Goal: Transaction & Acquisition: Download file/media

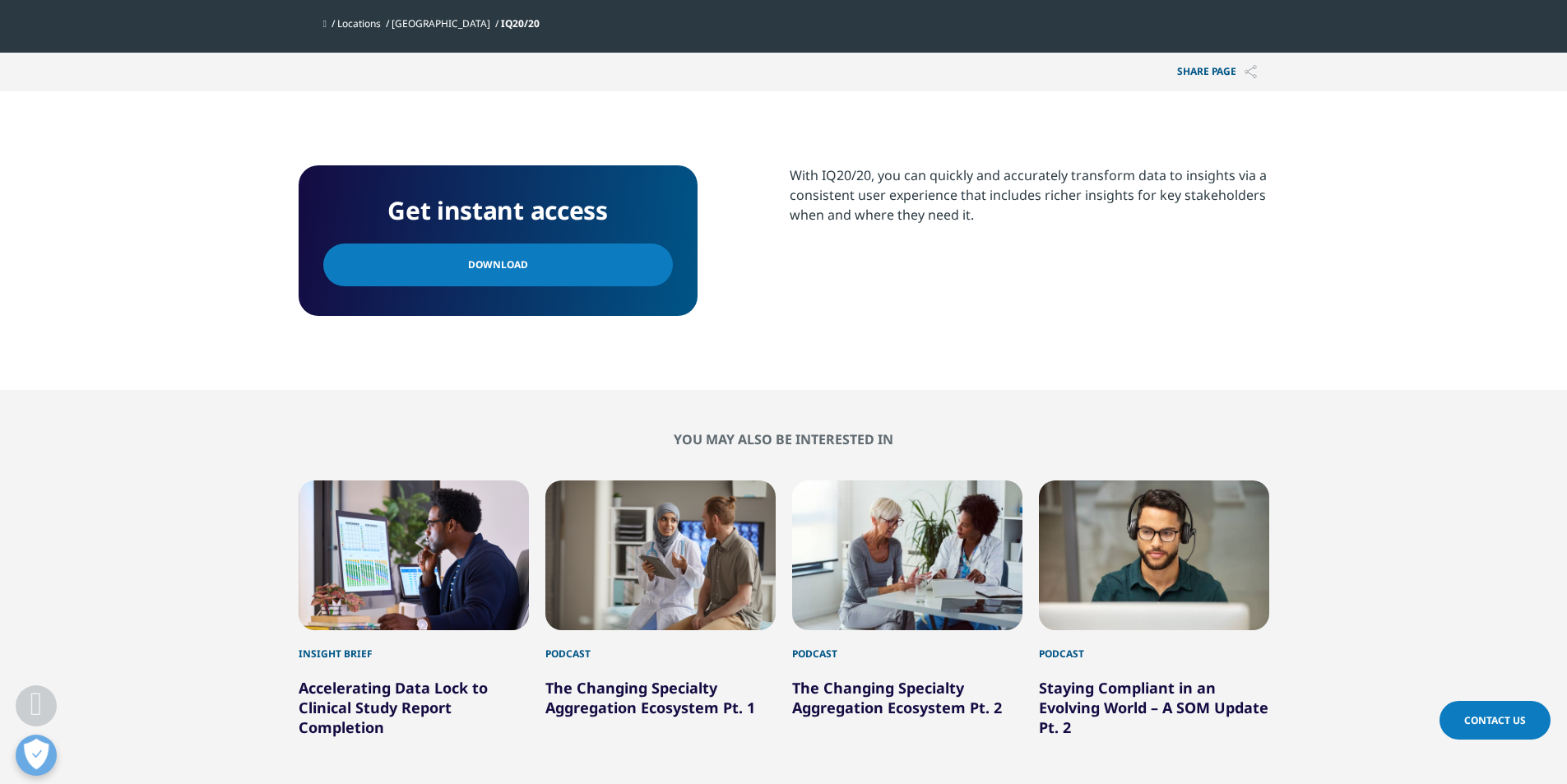
scroll to position [82, 0]
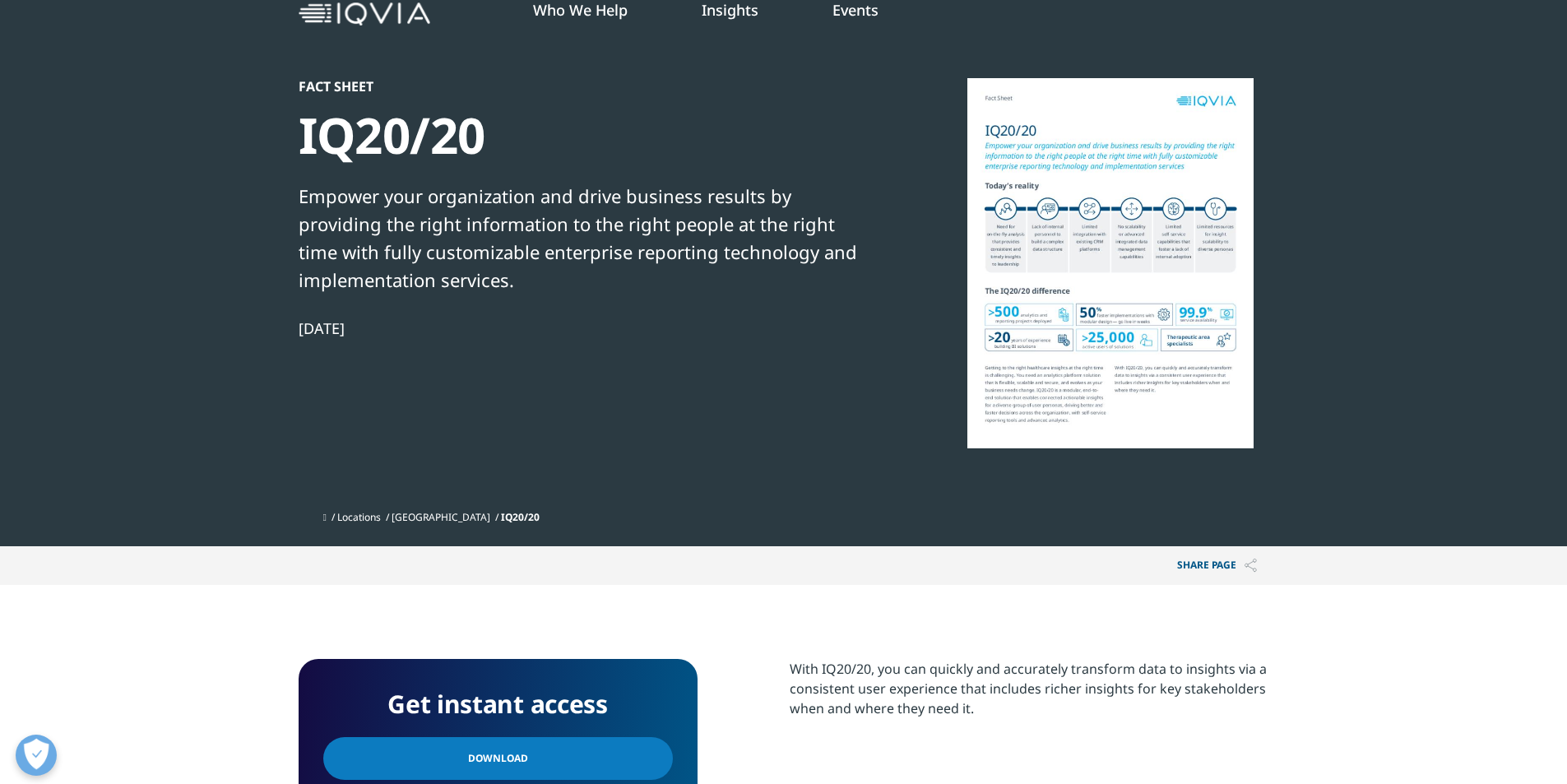
click at [1042, 212] on div at bounding box center [1111, 263] width 318 height 370
click at [1035, 216] on div at bounding box center [1111, 263] width 318 height 370
drag, startPoint x: 498, startPoint y: 345, endPoint x: 733, endPoint y: 369, distance: 236.2
click at [695, 366] on div "Fact Sheet IQ20/20 Empower your organization and drive business results by prov…" at bounding box center [580, 290] width 564 height 424
click at [1070, 368] on div at bounding box center [1111, 263] width 318 height 370
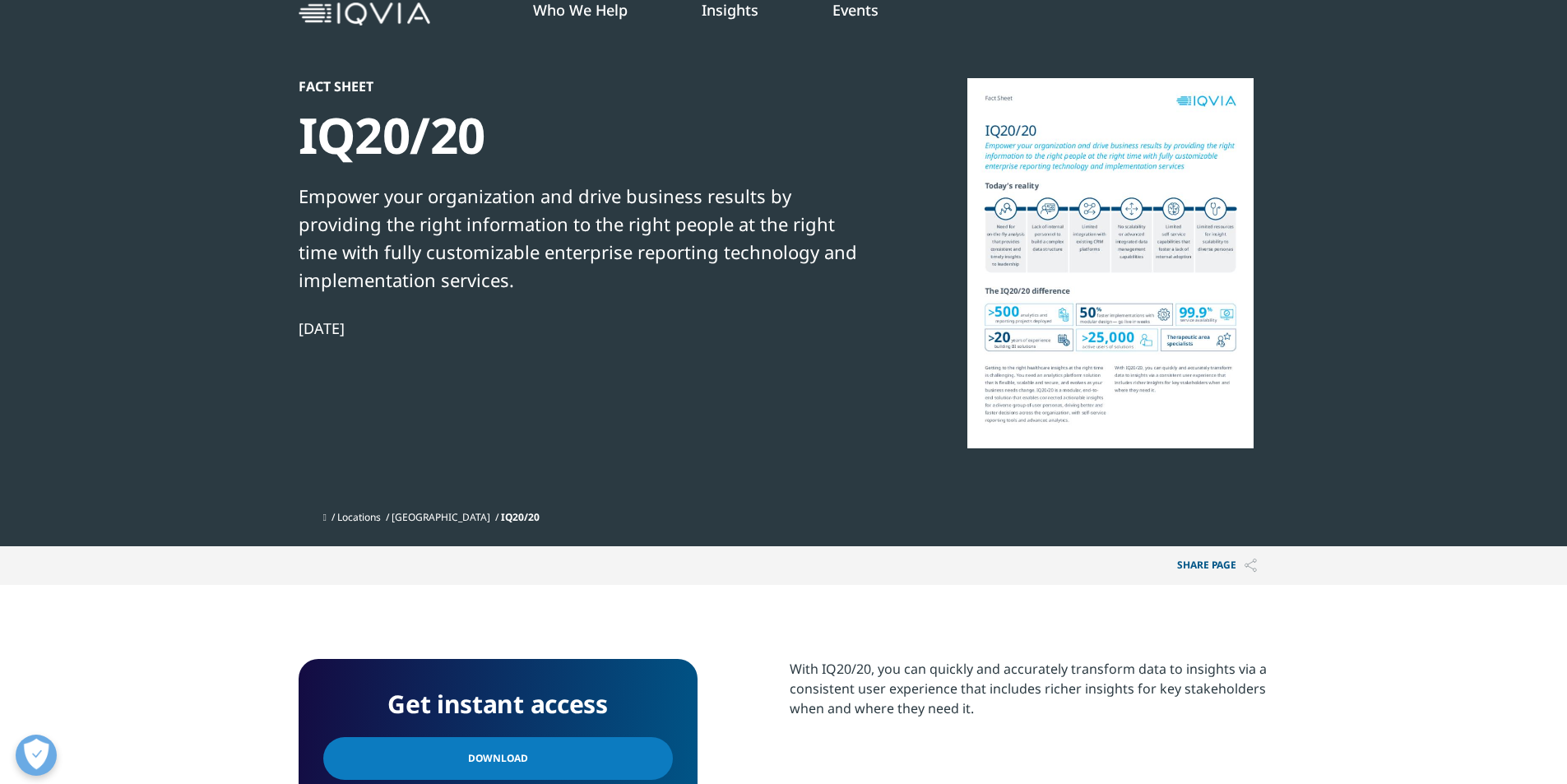
click at [501, 524] on span "IQ20/20" at bounding box center [520, 517] width 38 height 14
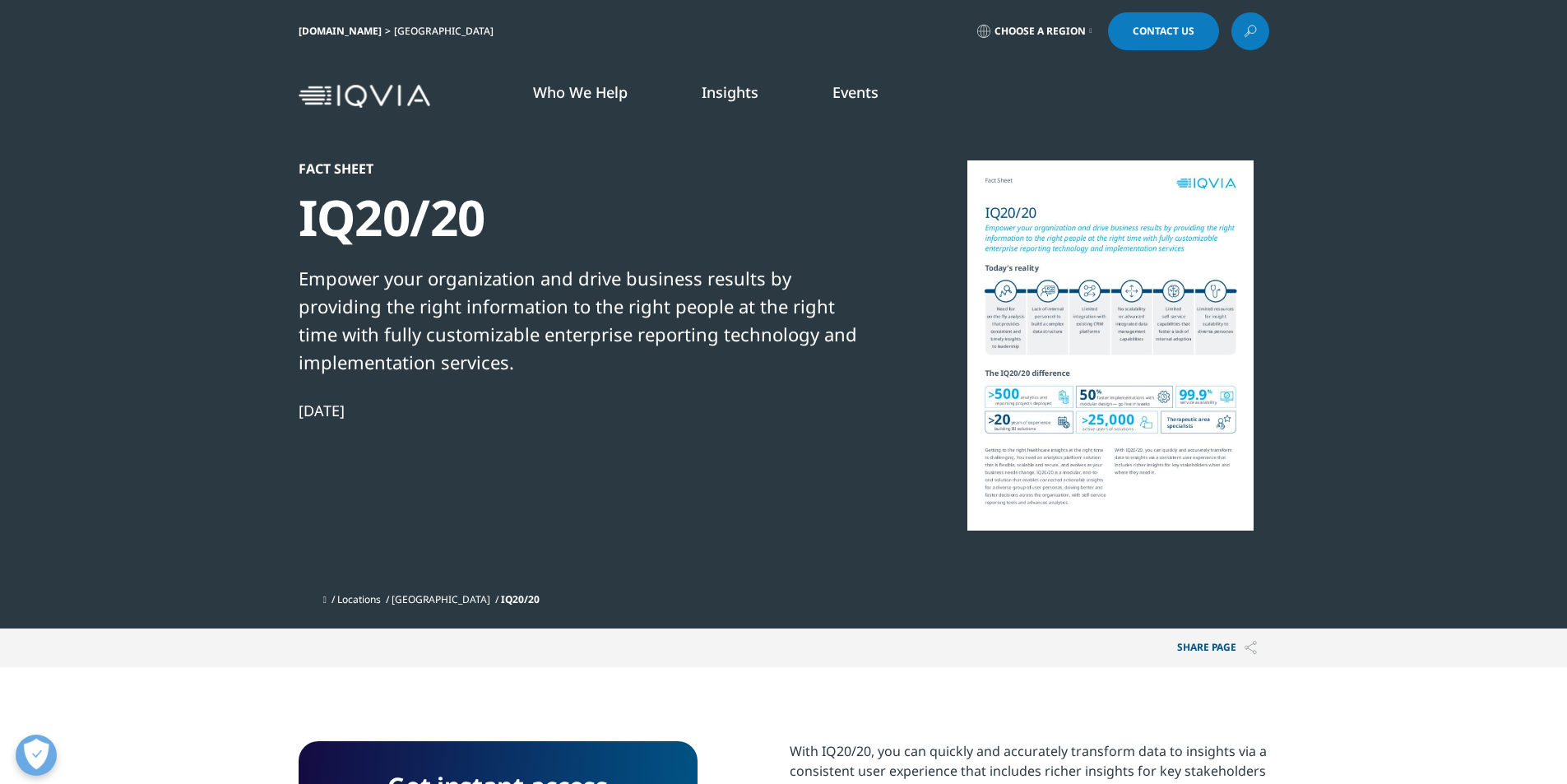
click at [1082, 250] on div at bounding box center [1111, 346] width 318 height 370
drag, startPoint x: 1108, startPoint y: 353, endPoint x: 397, endPoint y: 220, distance: 723.3
click at [397, 220] on div "IQ20/20" at bounding box center [580, 217] width 564 height 61
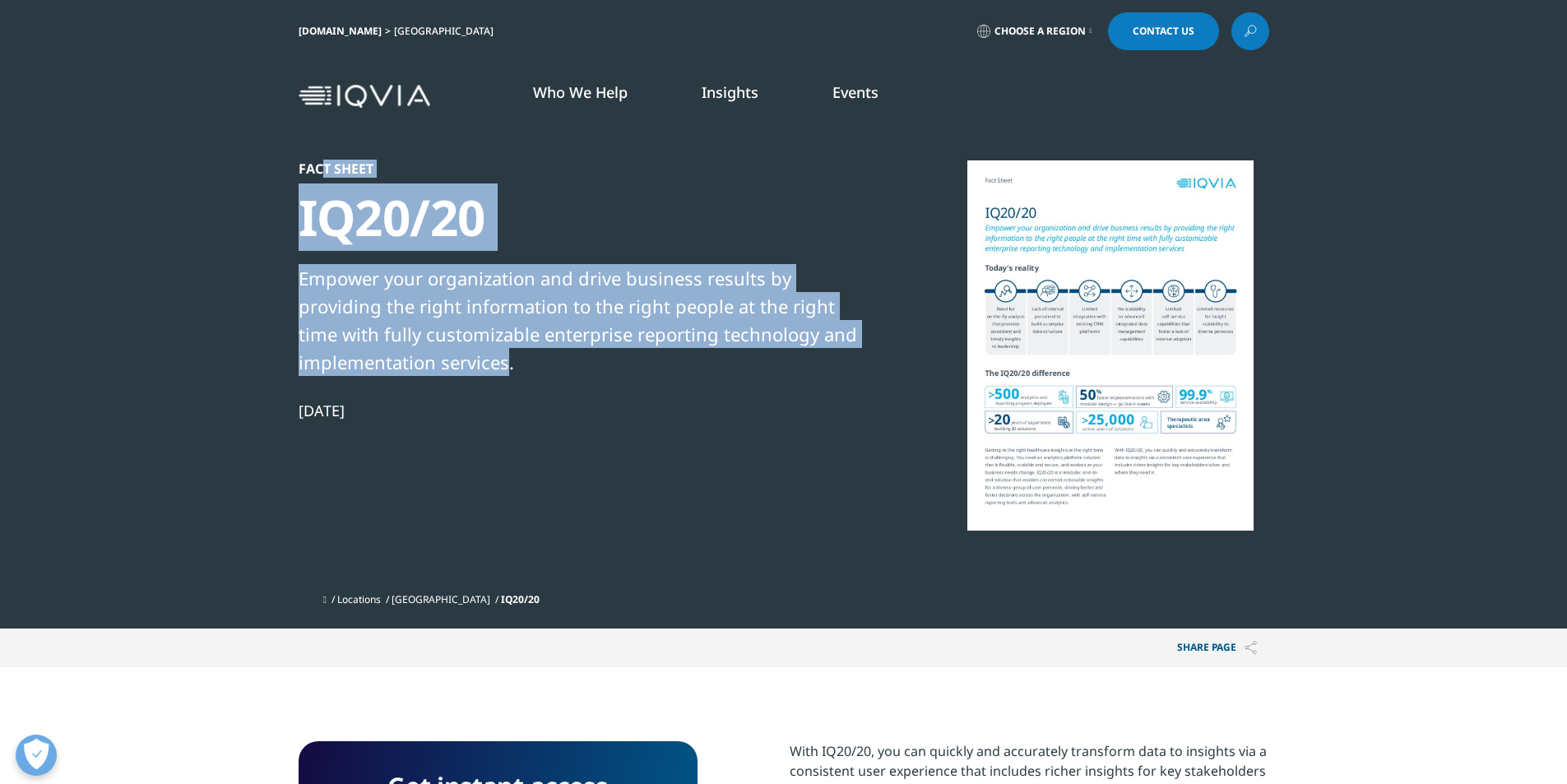
drag, startPoint x: 322, startPoint y: 168, endPoint x: 513, endPoint y: 370, distance: 278.0
click at [513, 370] on div "Fact Sheet IQ20/20 Empower your organization and drive business results by prov…" at bounding box center [580, 372] width 564 height 424
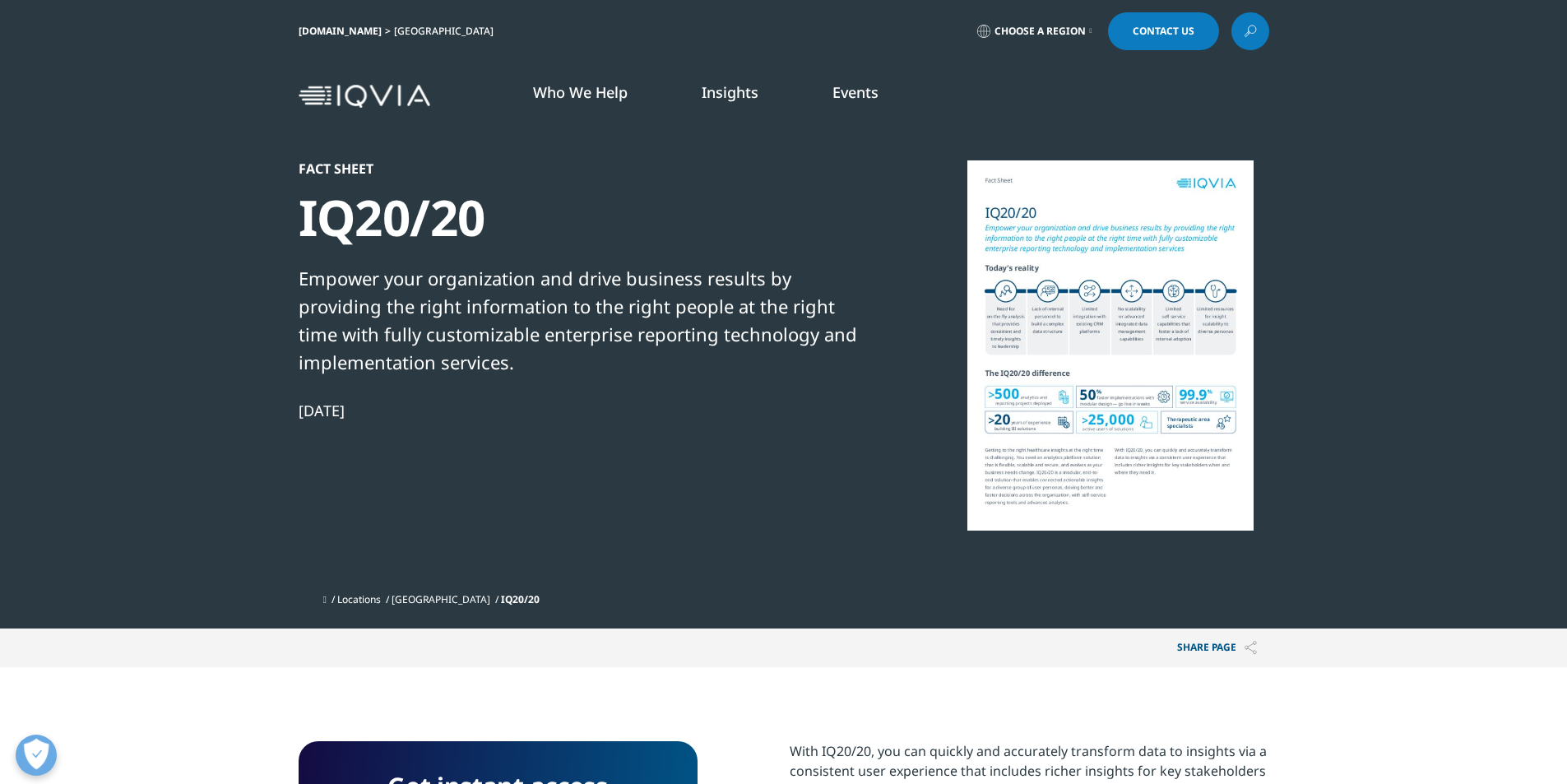
click at [553, 393] on div "Fact Sheet IQ20/20 Empower your organization and drive business results by prov…" at bounding box center [580, 372] width 564 height 424
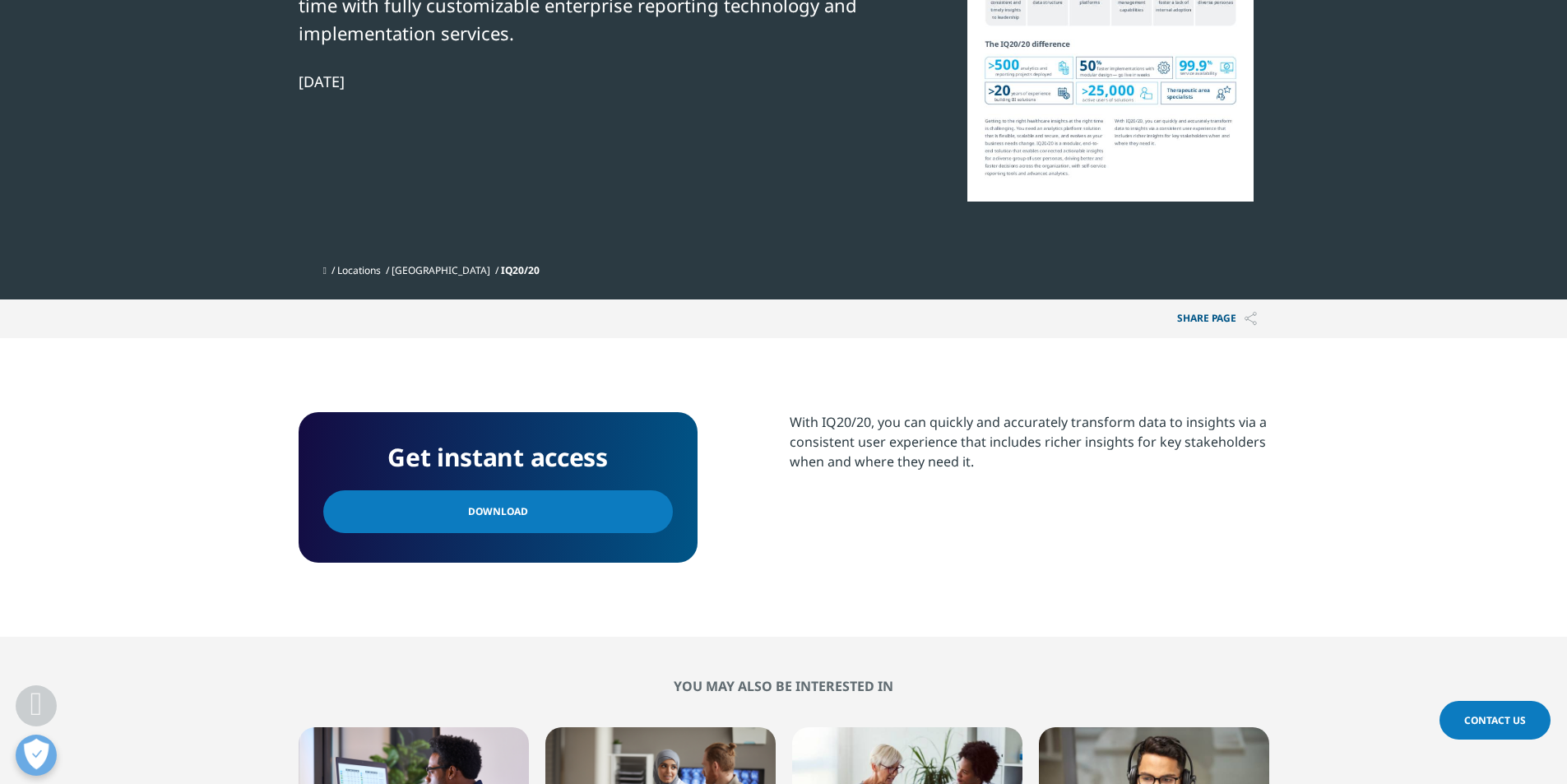
scroll to position [575, 0]
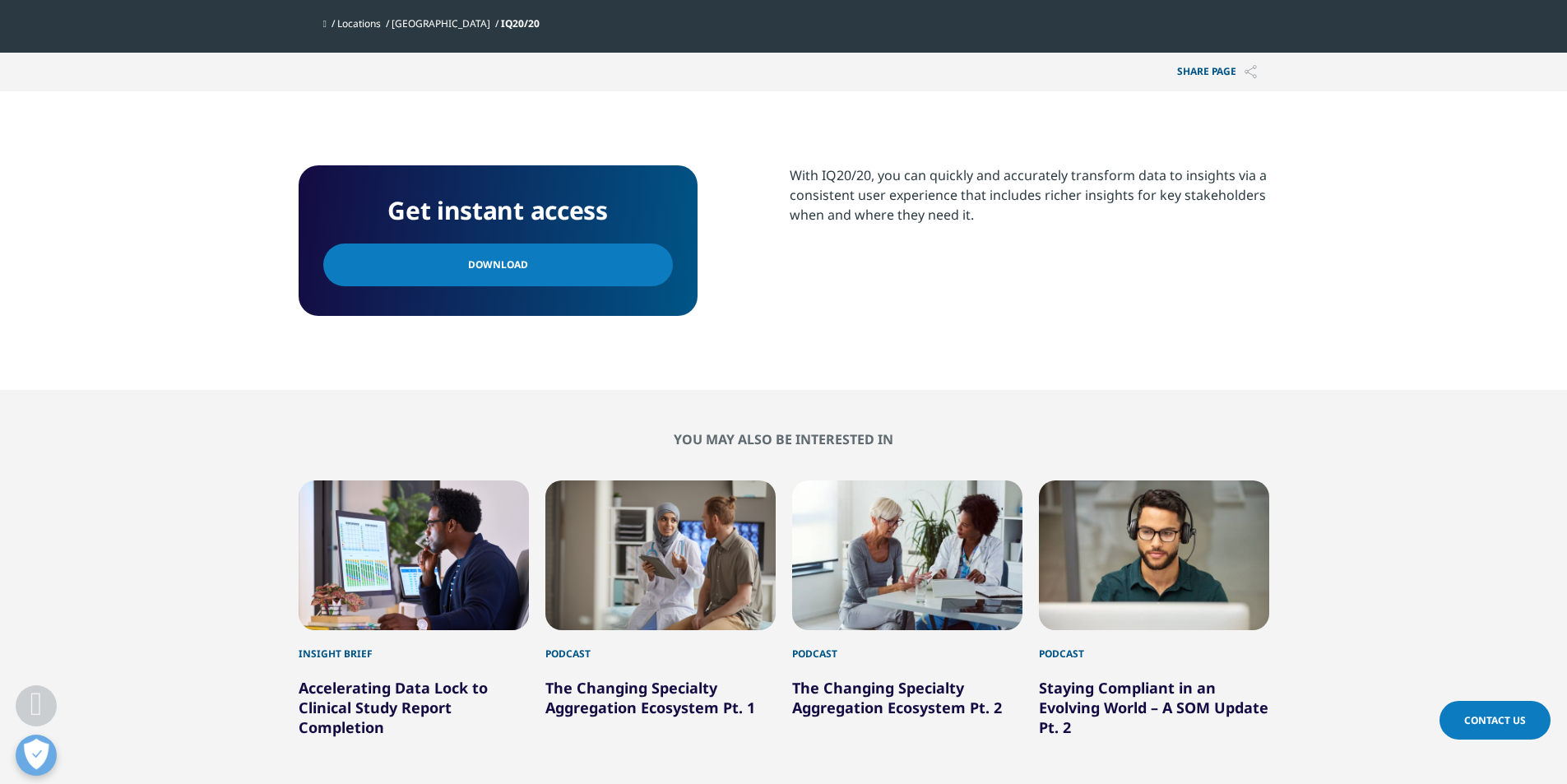
click at [534, 277] on link "Download" at bounding box center [498, 264] width 350 height 43
